Goal: Transaction & Acquisition: Purchase product/service

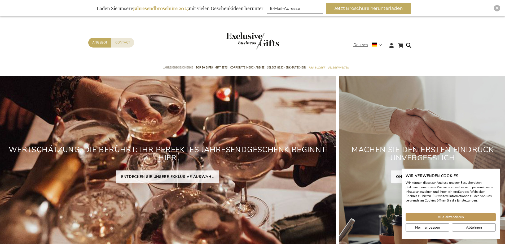
click at [185, 68] on span "Jahresendgeschenke" at bounding box center [178, 68] width 30 height 6
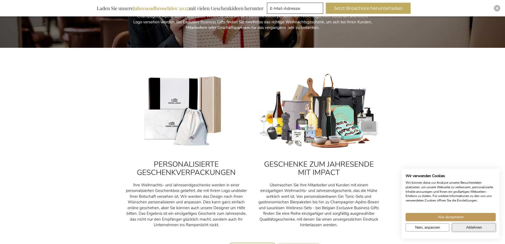
click at [465, 230] on button "Ablehnen" at bounding box center [474, 227] width 44 height 8
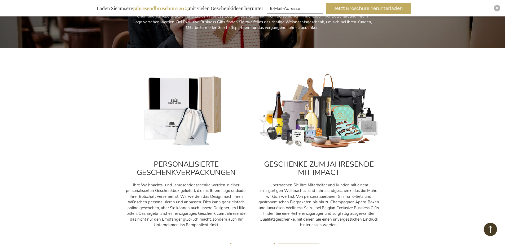
click at [331, 132] on img at bounding box center [319, 111] width 122 height 76
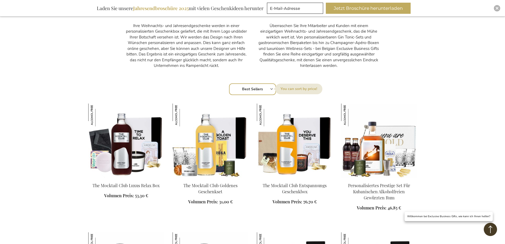
scroll to position [345, 0]
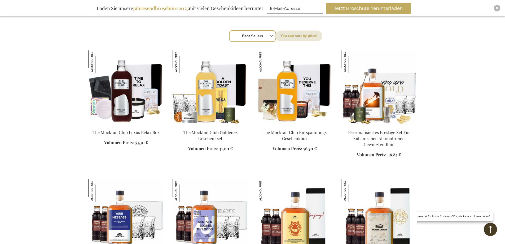
click at [266, 36] on select "Reihenfolge Best Sellers Am meisten angesehen Neu Biggest Saving Price: low to …" at bounding box center [252, 36] width 47 height 12
select select "price_asc"
click at [229, 30] on select "Reihenfolge Best Sellers Am meisten angesehen Neu Biggest Saving Price: low to …" at bounding box center [252, 36] width 47 height 12
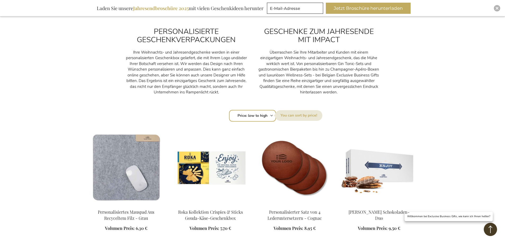
scroll to position [345, 0]
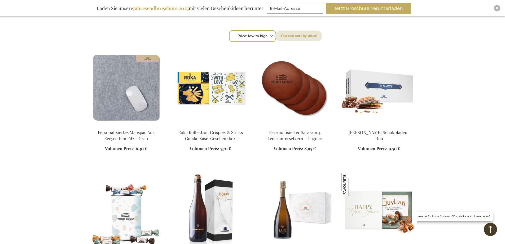
click at [226, 135] on div "In den Warenkorb" at bounding box center [211, 143] width 76 height 28
click at [220, 87] on img at bounding box center [211, 87] width 76 height 74
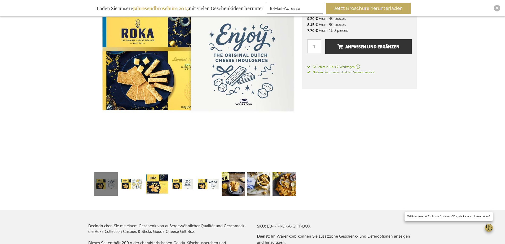
scroll to position [80, 0]
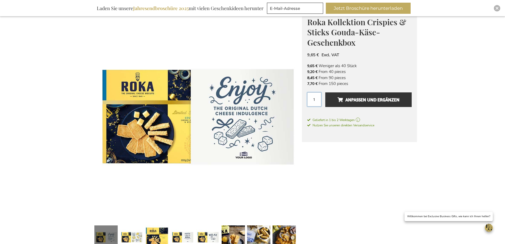
click at [318, 102] on input "1" at bounding box center [314, 99] width 14 height 14
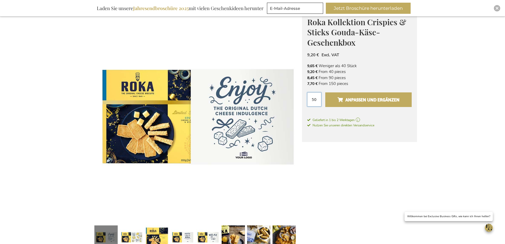
type input "50"
click at [342, 105] on button "Anpassen und ergänzen" at bounding box center [368, 99] width 86 height 15
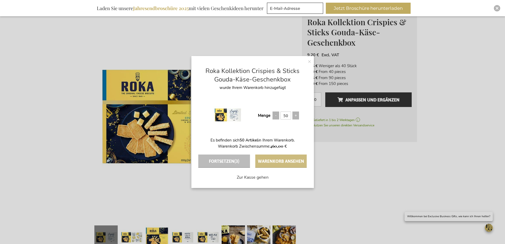
click at [268, 157] on button "Warenkorb ansehen" at bounding box center [280, 160] width 51 height 13
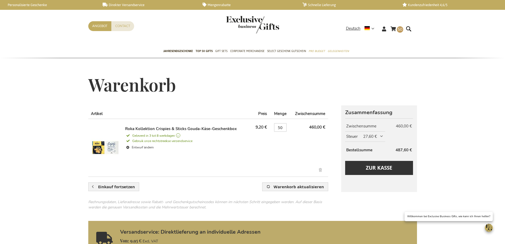
click at [110, 147] on img at bounding box center [104, 147] width 29 height 42
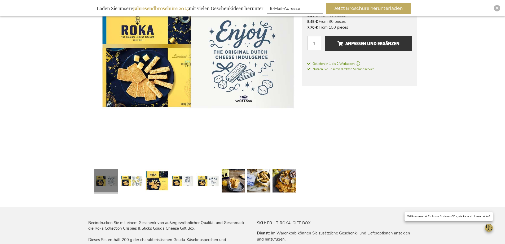
scroll to position [109, 0]
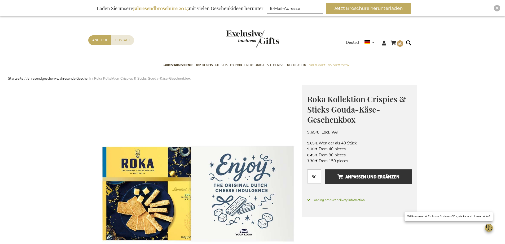
scroll to position [82, 0]
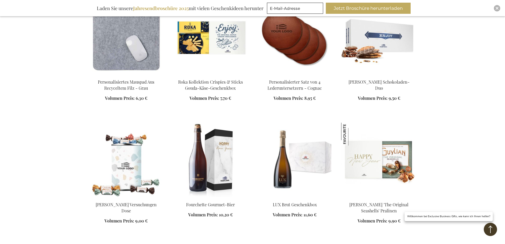
scroll to position [342, 0]
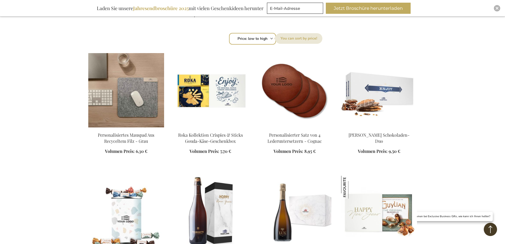
click at [103, 92] on img at bounding box center [126, 90] width 76 height 74
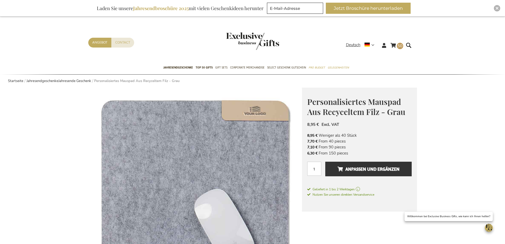
drag, startPoint x: 306, startPoint y: 176, endPoint x: 319, endPoint y: 174, distance: 12.6
click at [311, 176] on div "Personalisiertes Mauspad Aus Recyceltem Filz - Grau Das perfekte Geschäftsgesch…" at bounding box center [359, 150] width 115 height 124
click at [319, 174] on input "1" at bounding box center [314, 169] width 14 height 14
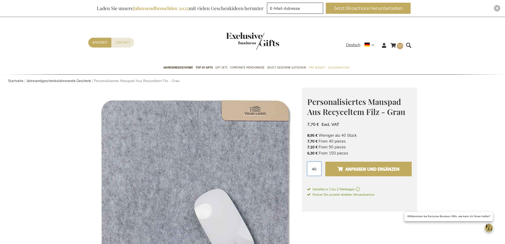
type input "40"
click at [356, 164] on button "Anpassen und ergänzen" at bounding box center [368, 169] width 86 height 15
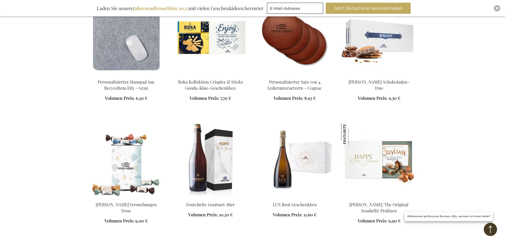
click at [295, 42] on img at bounding box center [295, 37] width 76 height 74
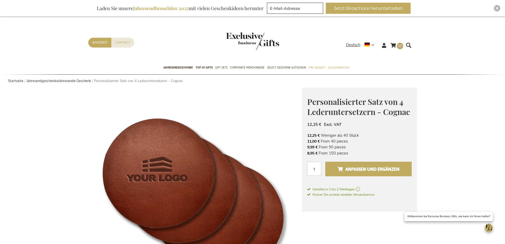
click at [356, 167] on span "Anpassen und ergänzen" at bounding box center [369, 169] width 62 height 8
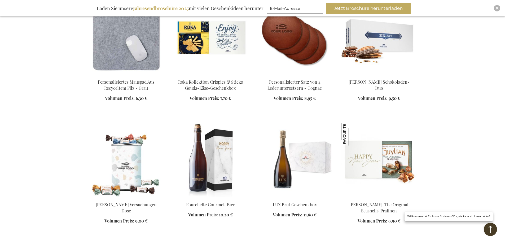
scroll to position [448, 0]
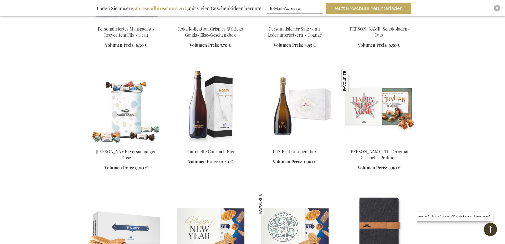
click at [379, 152] on div "In den Warenkorb" at bounding box center [379, 163] width 76 height 28
click at [384, 113] on img at bounding box center [379, 106] width 76 height 74
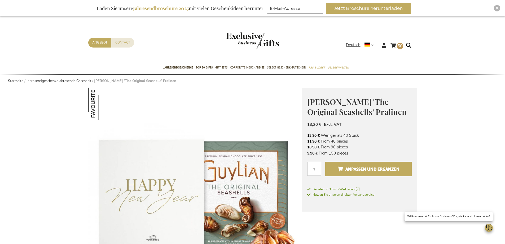
click at [379, 169] on span "Anpassen und ergänzen" at bounding box center [369, 169] width 62 height 8
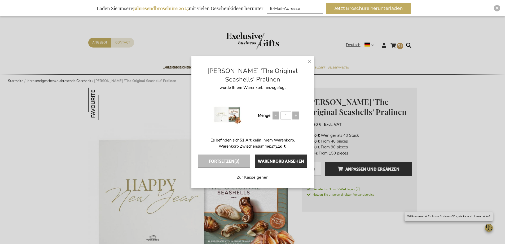
click at [309, 60] on span "×" at bounding box center [309, 61] width 3 height 8
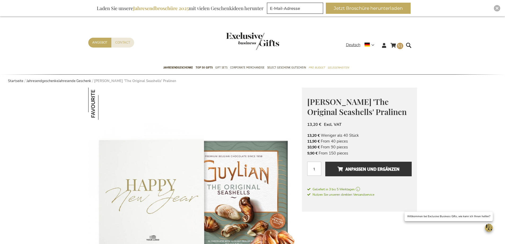
scroll to position [53, 0]
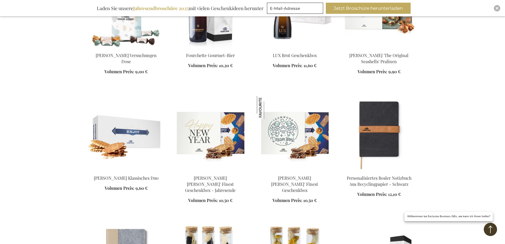
scroll to position [597, 0]
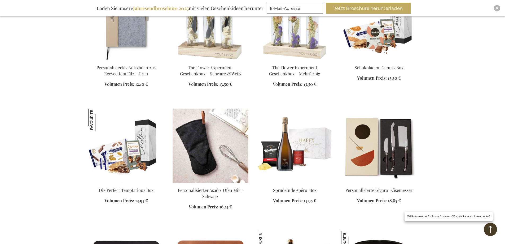
scroll to position [810, 0]
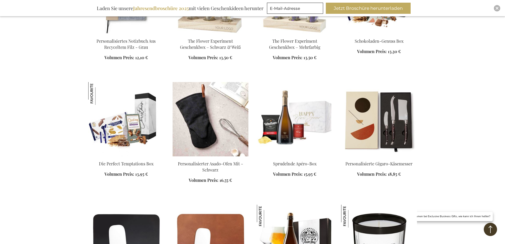
click at [197, 145] on img at bounding box center [211, 119] width 76 height 74
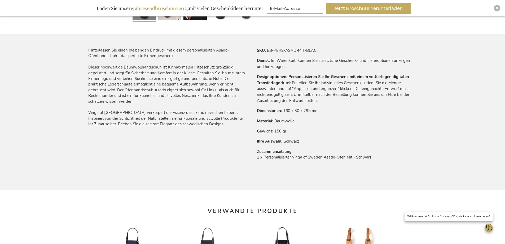
scroll to position [202, 0]
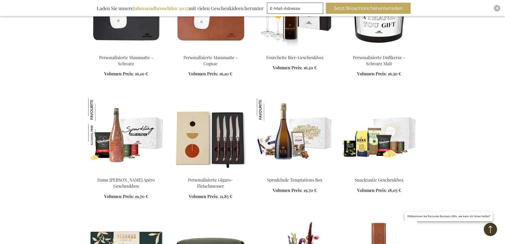
scroll to position [757, 0]
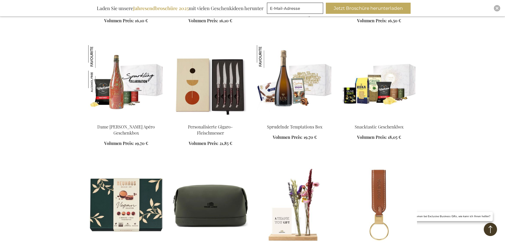
scroll to position [836, 0]
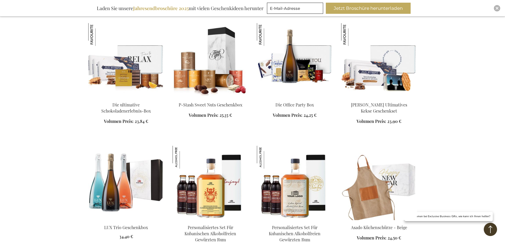
scroll to position [1579, 0]
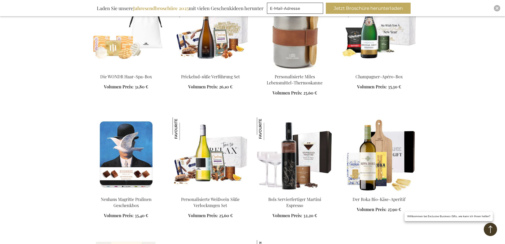
scroll to position [2083, 0]
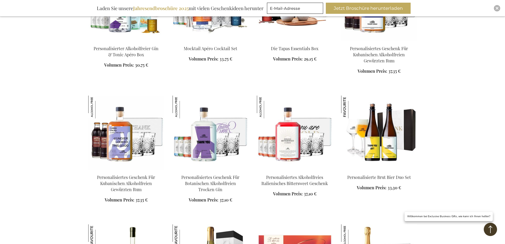
scroll to position [3223, 0]
